Goal: Information Seeking & Learning: Learn about a topic

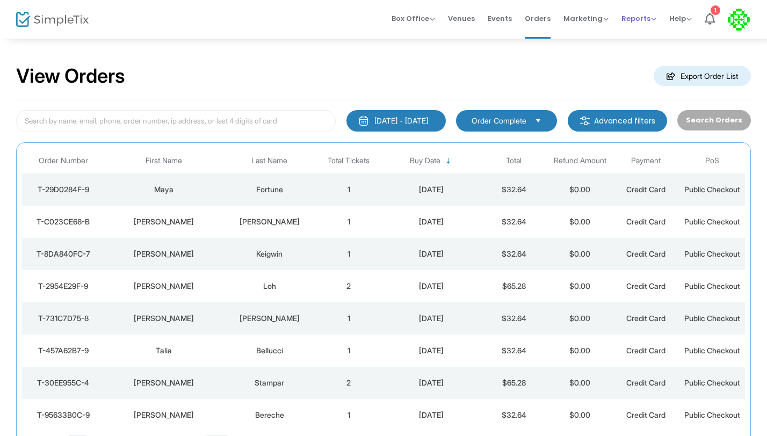
click at [631, 18] on span "Reports" at bounding box center [639, 18] width 35 height 10
click at [636, 55] on li "Sales Reports" at bounding box center [657, 57] width 70 height 21
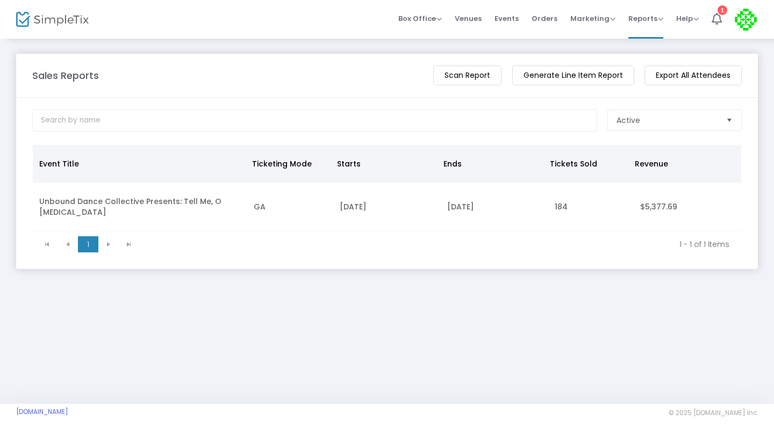
click at [51, 202] on td "Unbound Dance Collective Presents: Tell Me, O Muse" at bounding box center [140, 207] width 214 height 49
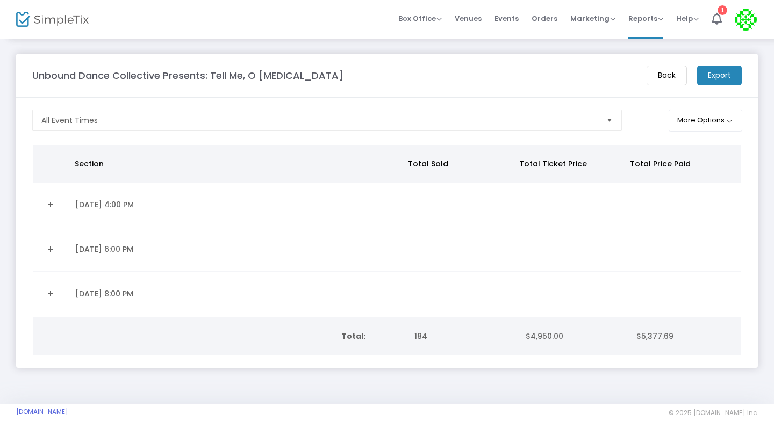
click at [49, 246] on link "Expand Details" at bounding box center [50, 249] width 23 height 17
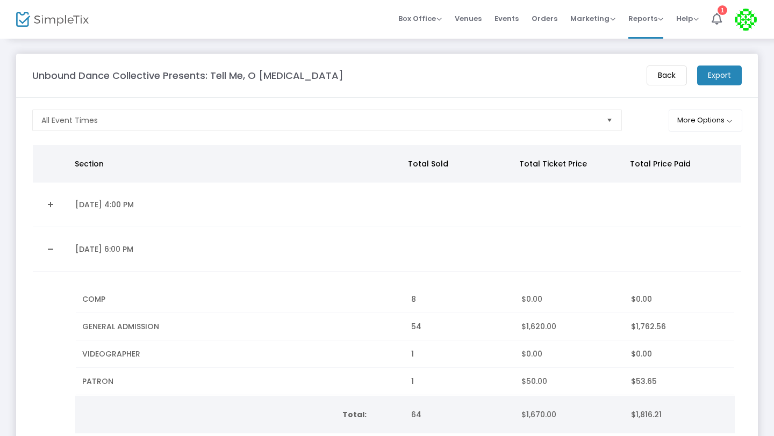
click at [49, 246] on link "Collapse Details" at bounding box center [50, 249] width 23 height 17
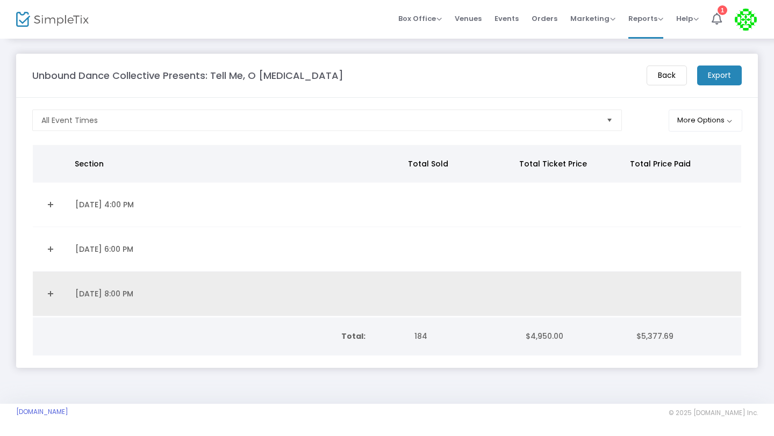
click at [52, 293] on link "Expand Details" at bounding box center [50, 293] width 23 height 17
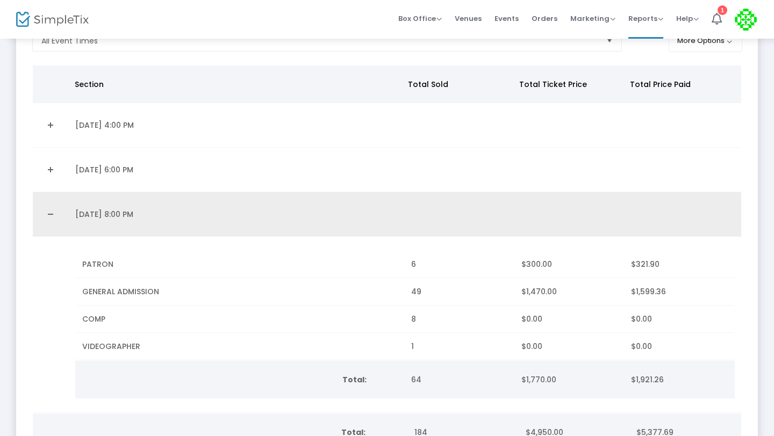
scroll to position [83, 0]
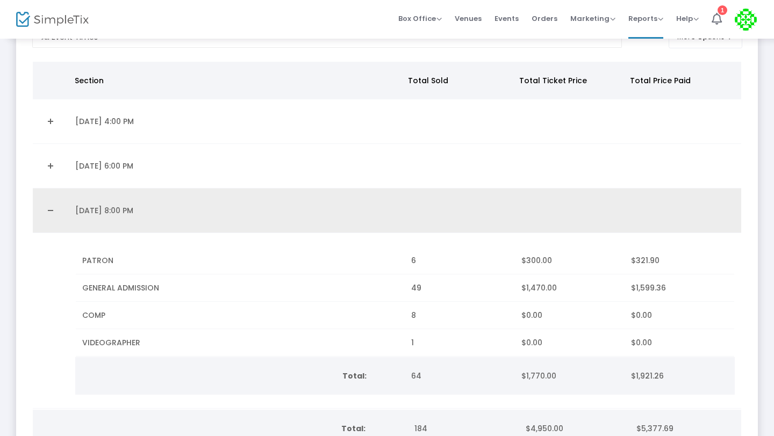
click at [51, 211] on link "Collapse Details" at bounding box center [50, 210] width 23 height 17
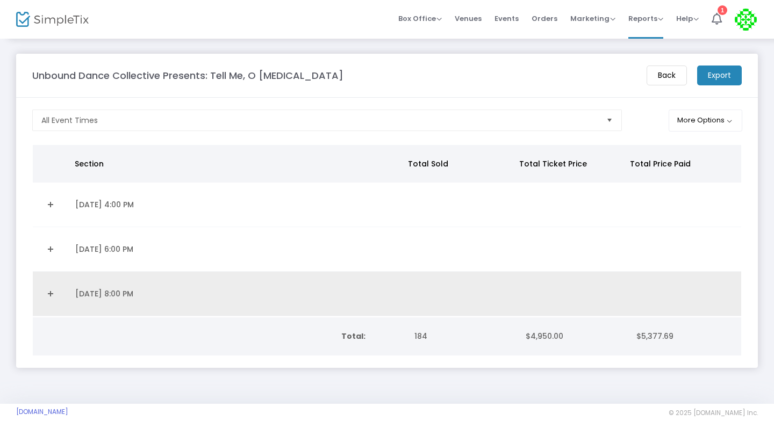
scroll to position [0, 0]
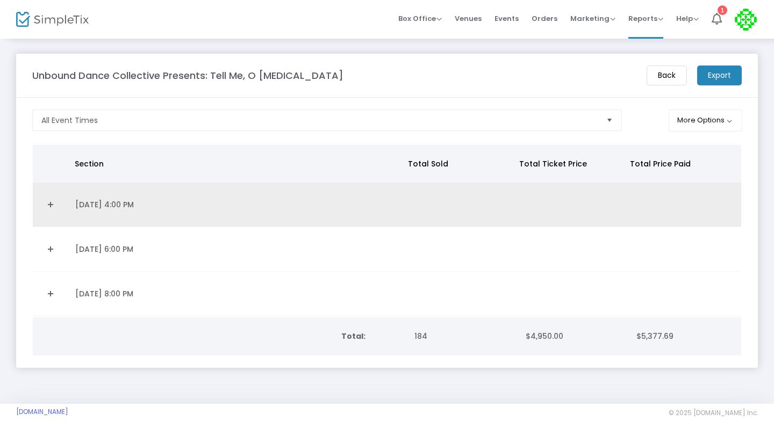
click at [48, 199] on link "Expand Details" at bounding box center [50, 204] width 23 height 17
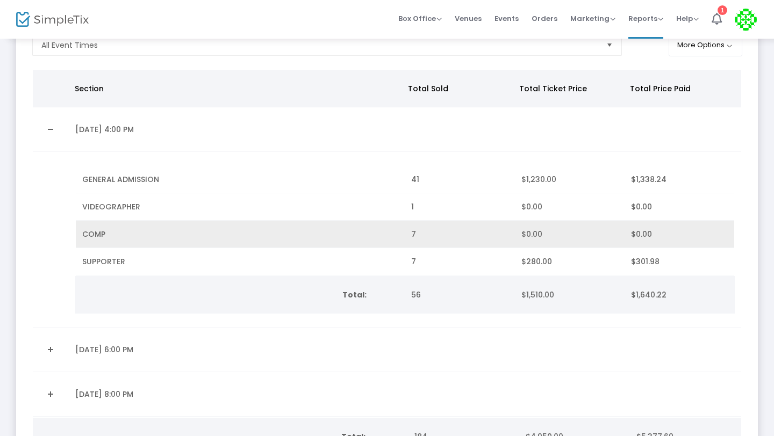
scroll to position [79, 0]
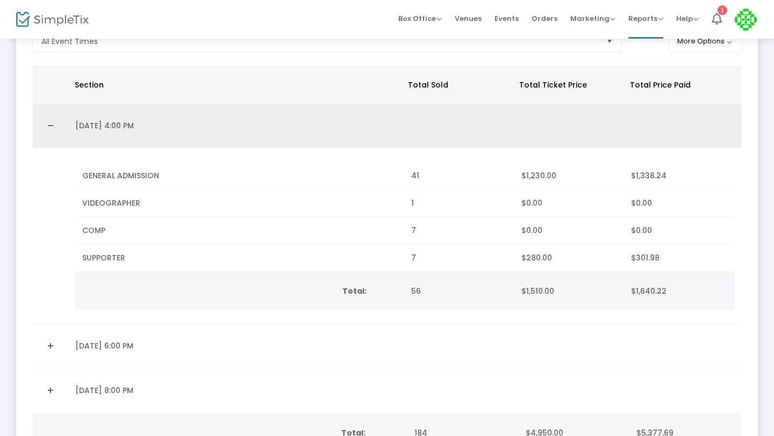
click at [53, 124] on link "Collapse Details" at bounding box center [50, 125] width 23 height 17
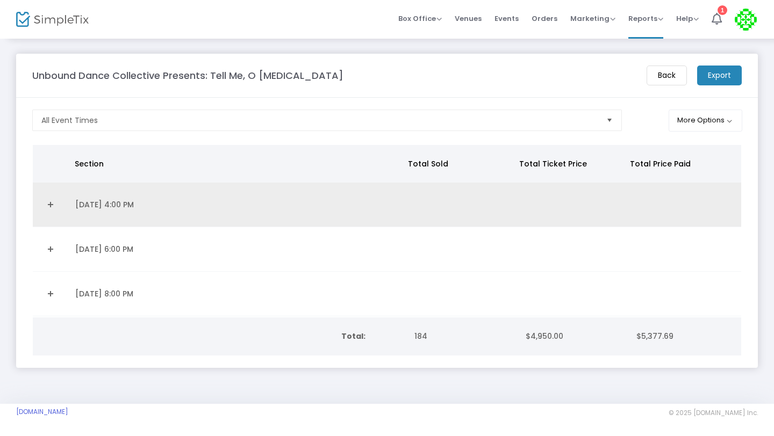
click at [49, 206] on link "Expand Details" at bounding box center [50, 204] width 23 height 17
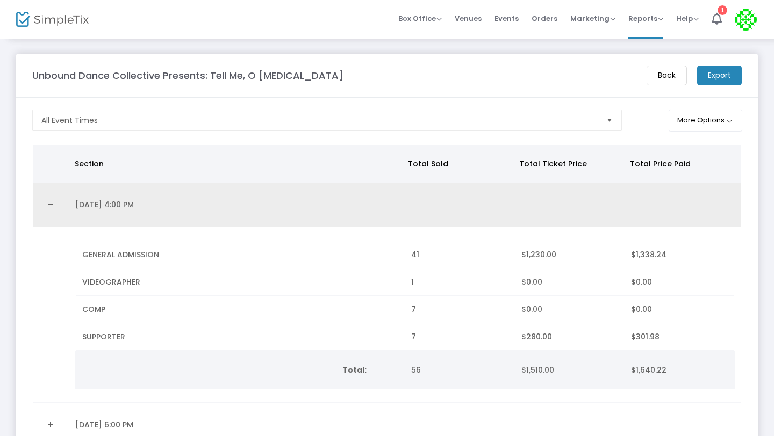
click at [49, 206] on link "Collapse Details" at bounding box center [50, 204] width 23 height 17
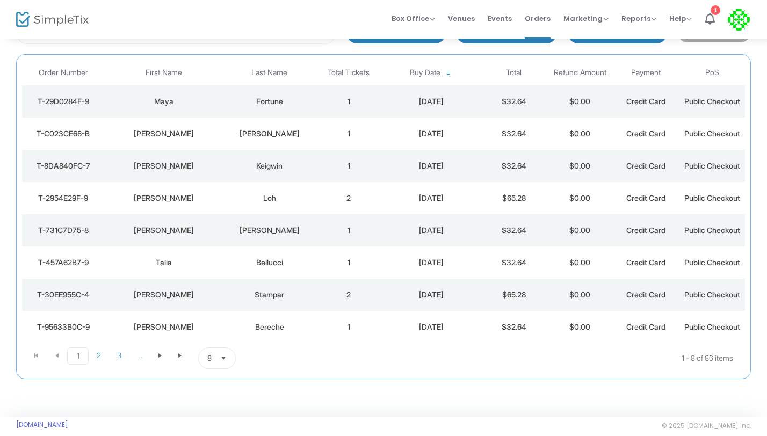
scroll to position [101, 0]
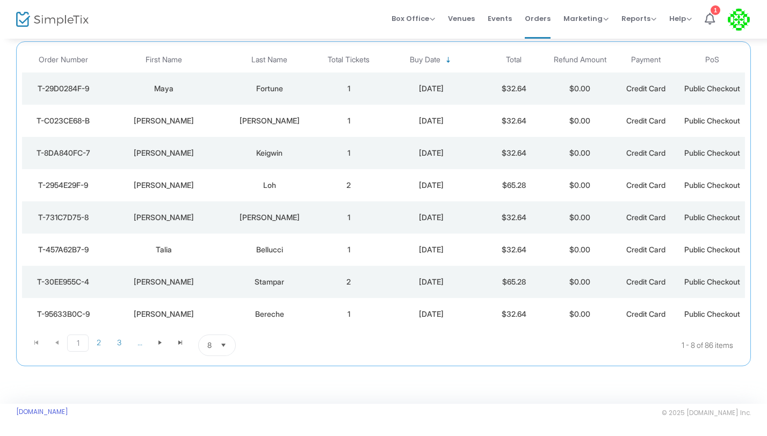
click at [222, 347] on span "Select" at bounding box center [224, 346] width 18 height 18
click at [227, 329] on li "100" at bounding box center [217, 323] width 37 height 21
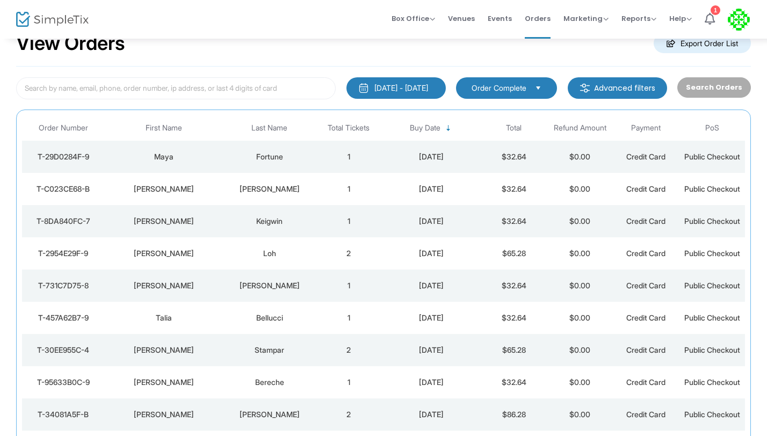
scroll to position [0, 0]
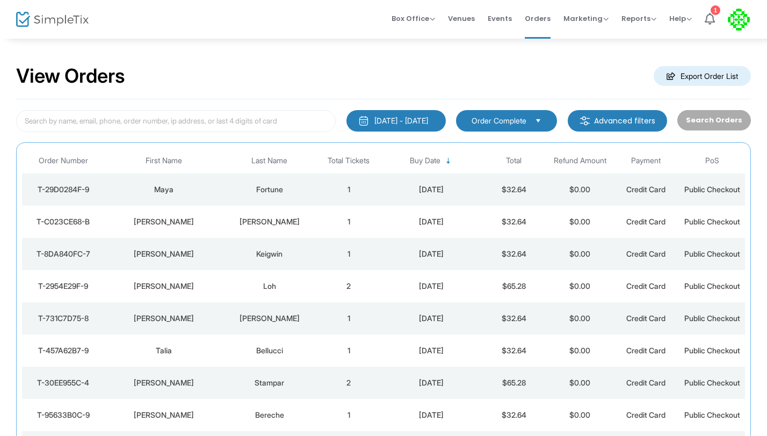
click at [254, 78] on div "View Orders Export Order List" at bounding box center [383, 77] width 735 height 46
